Goal: Information Seeking & Learning: Learn about a topic

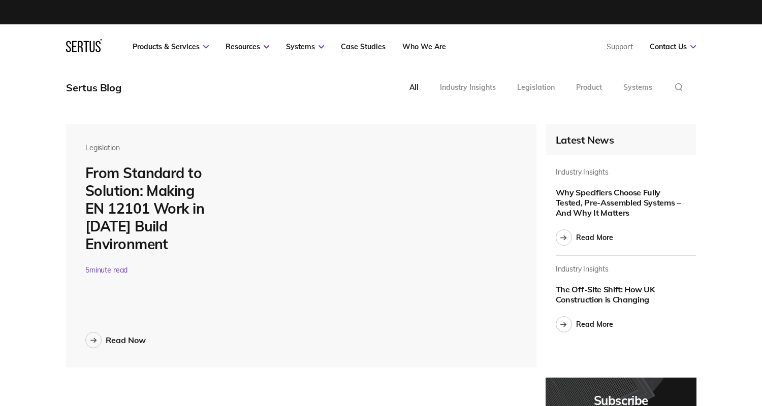
scroll to position [3786, 630]
